Goal: Transaction & Acquisition: Obtain resource

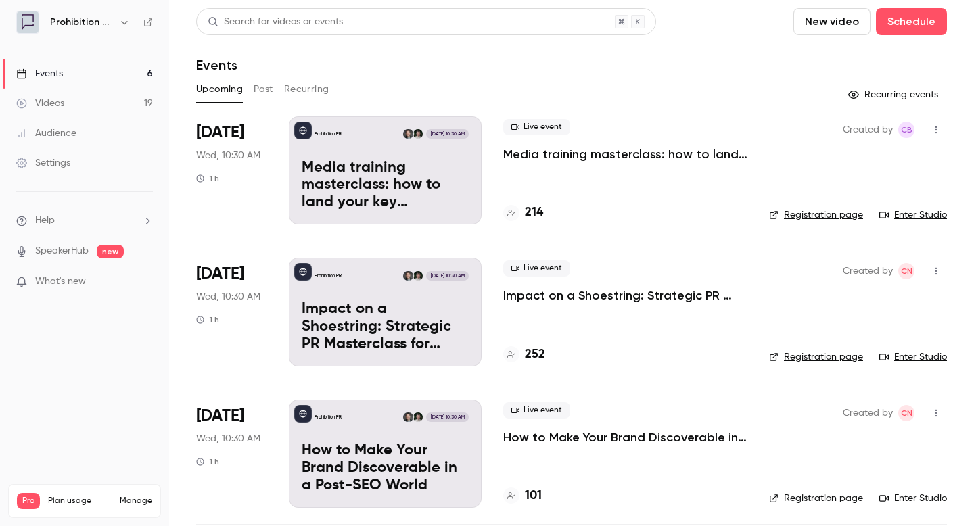
click at [536, 214] on h4 "214" at bounding box center [534, 213] width 18 height 18
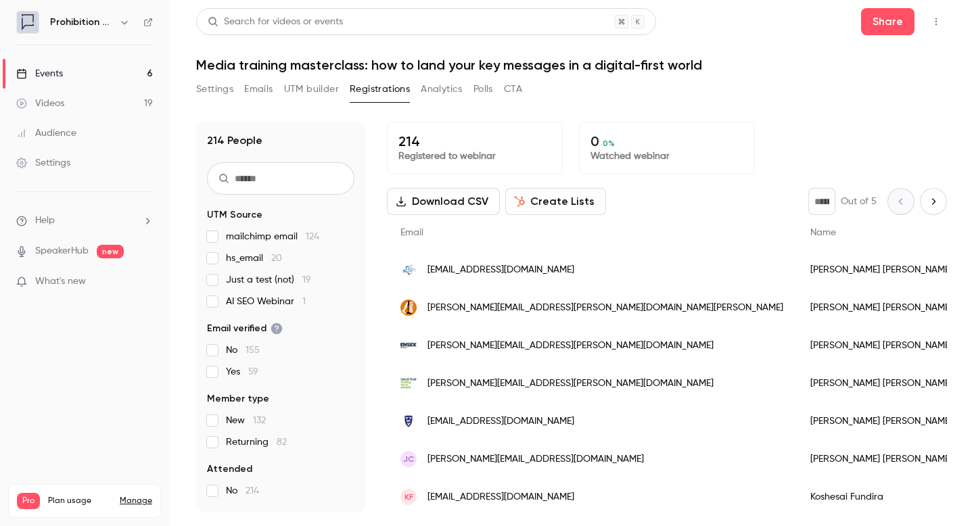
click at [87, 72] on link "Events 6" at bounding box center [84, 74] width 169 height 30
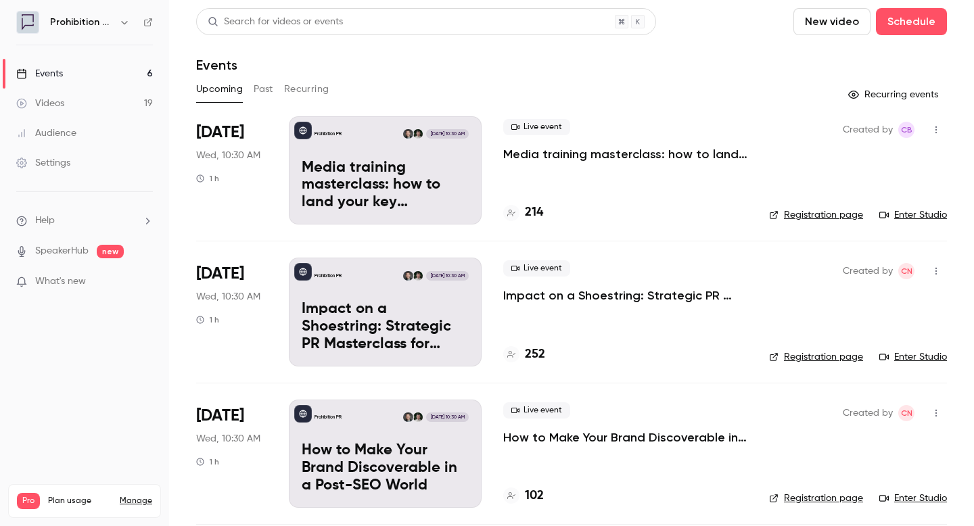
click at [615, 152] on p "Media training masterclass: how to land your key messages in a digital-first wo…" at bounding box center [625, 154] width 244 height 16
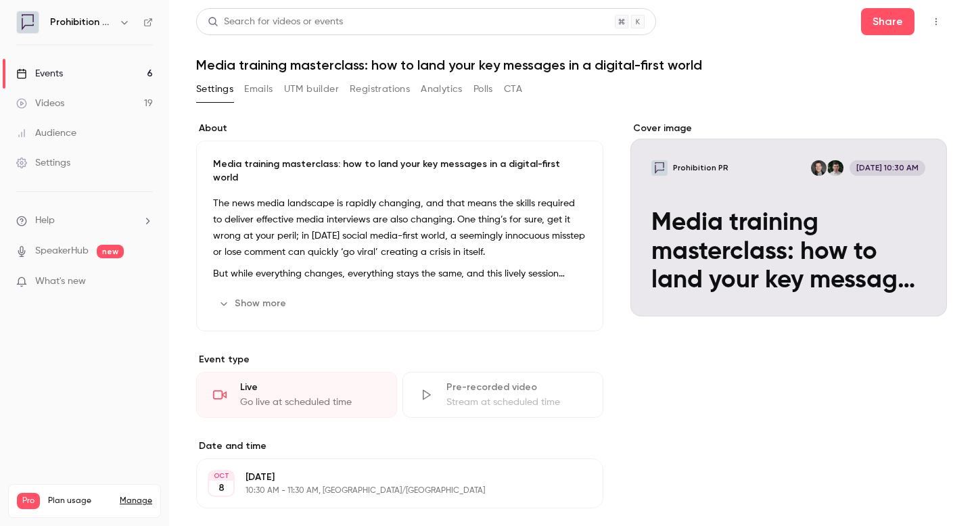
click at [89, 70] on link "Events 6" at bounding box center [84, 74] width 169 height 30
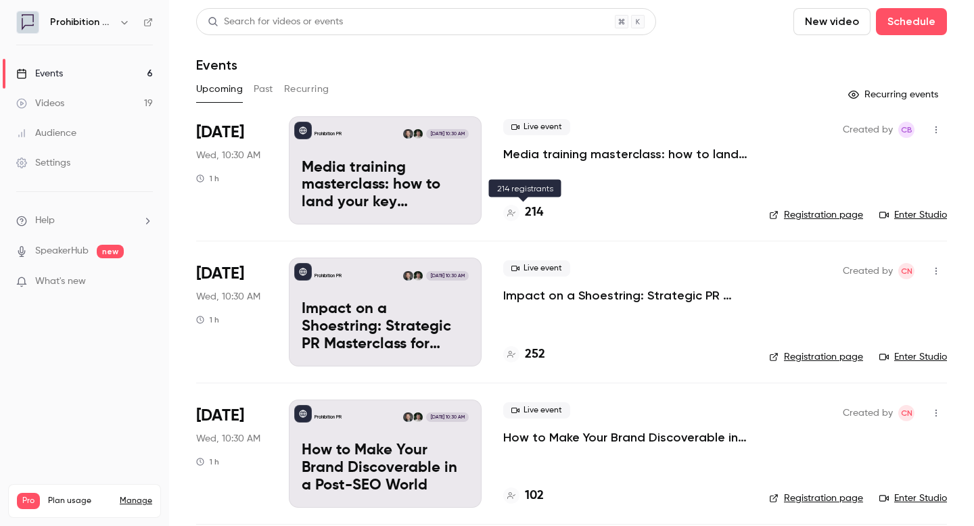
click at [513, 213] on icon at bounding box center [511, 213] width 8 height 7
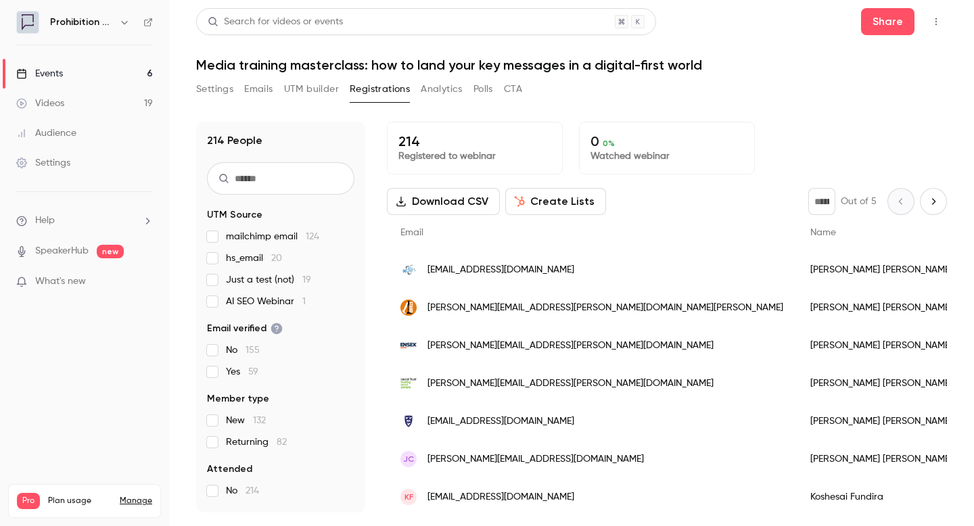
click at [467, 199] on button "Download CSV" at bounding box center [443, 201] width 113 height 27
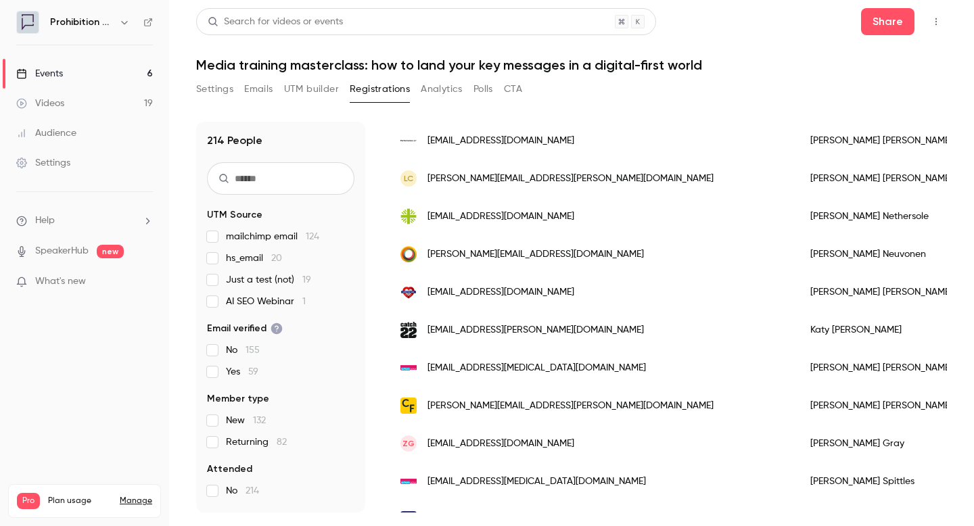
scroll to position [480, 0]
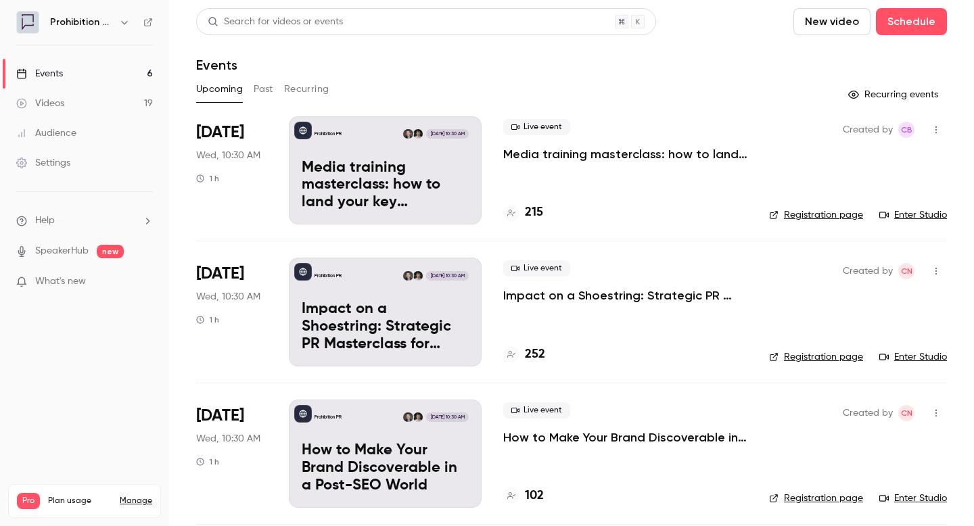
click at [532, 210] on h4 "215" at bounding box center [534, 213] width 18 height 18
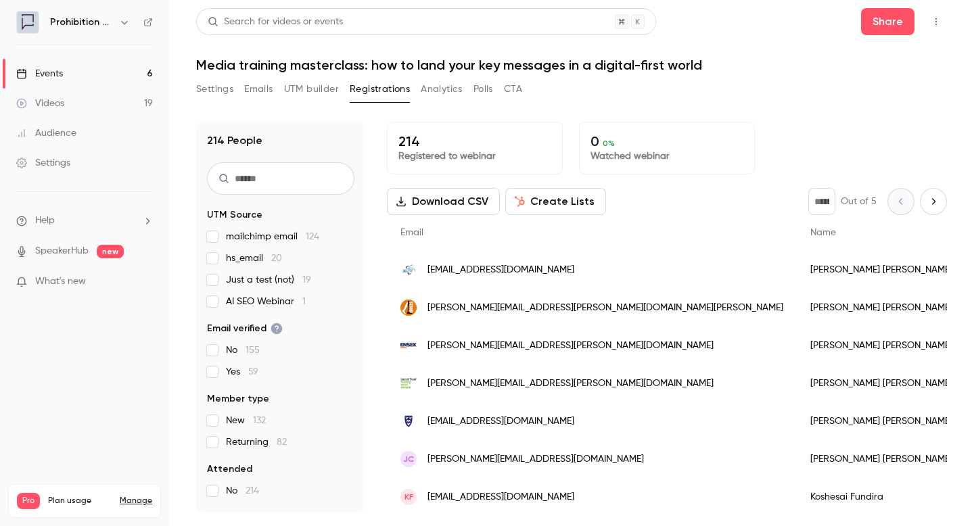
click at [430, 199] on button "Download CSV" at bounding box center [443, 201] width 113 height 27
click at [64, 68] on link "Events 6" at bounding box center [84, 74] width 169 height 30
